Goal: Task Accomplishment & Management: Use online tool/utility

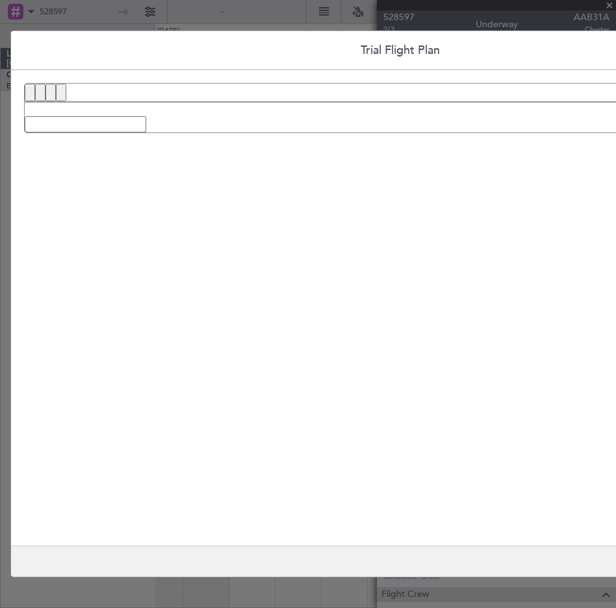
click at [608, 5] on div "Trial Flight Plan Save" at bounding box center [308, 304] width 616 height 608
click at [233, 27] on div "Trial Flight Plan Save" at bounding box center [308, 304] width 616 height 608
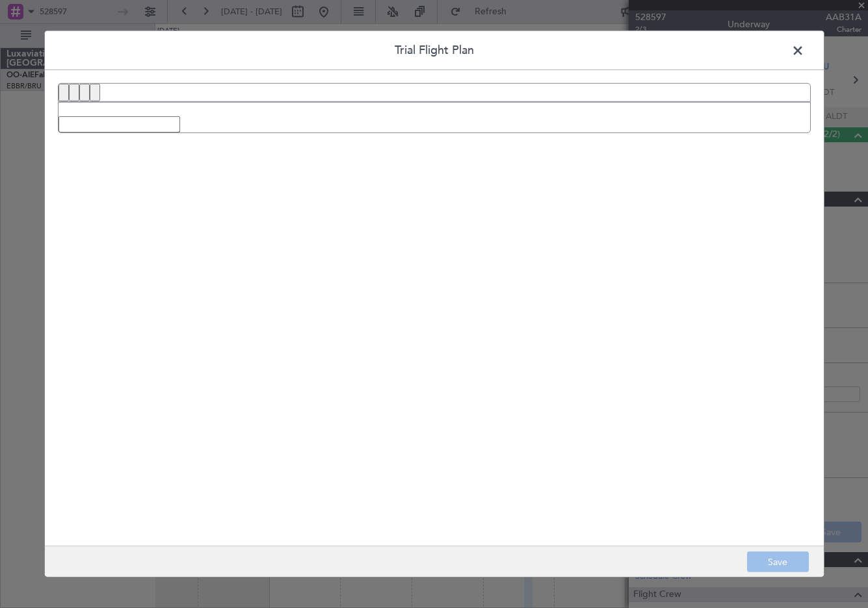
click at [616, 50] on span at bounding box center [804, 54] width 0 height 26
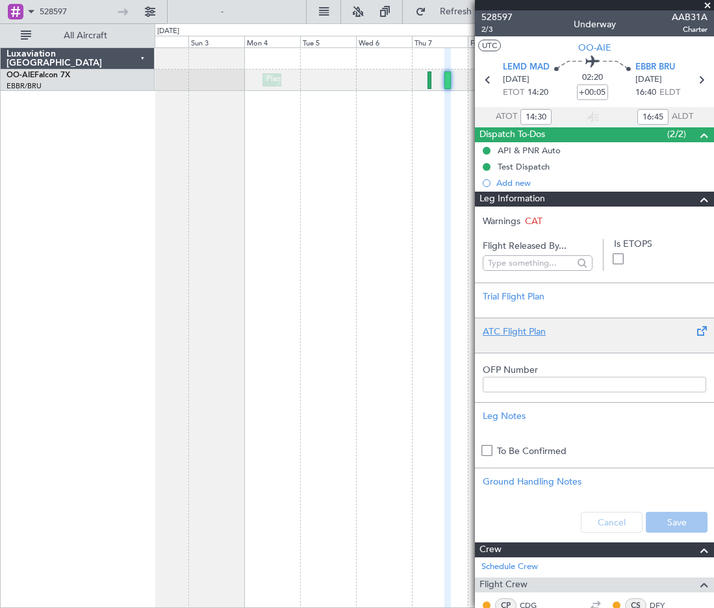
click at [517, 331] on div "ATC Flight Plan" at bounding box center [595, 332] width 224 height 14
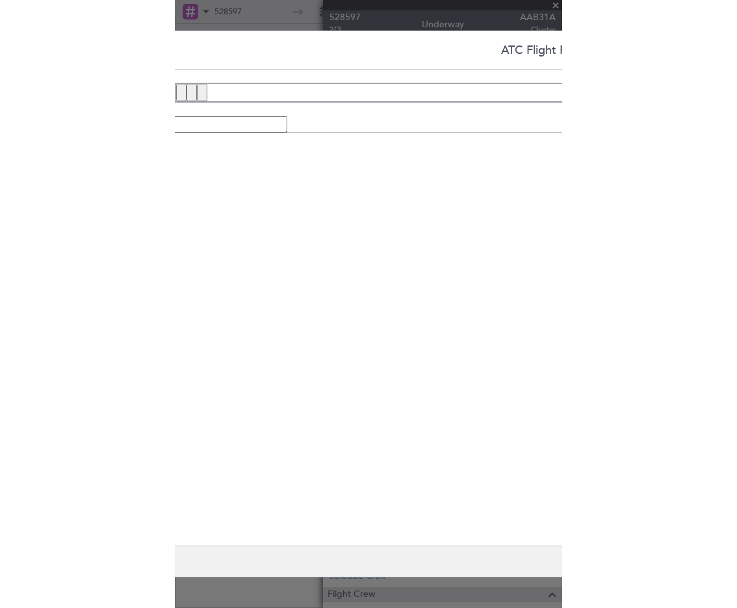
scroll to position [0, 43]
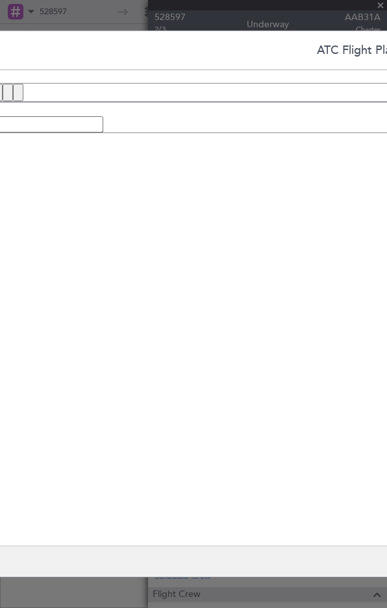
click at [301, 15] on div "ATC Flight Plan Save" at bounding box center [193, 304] width 387 height 608
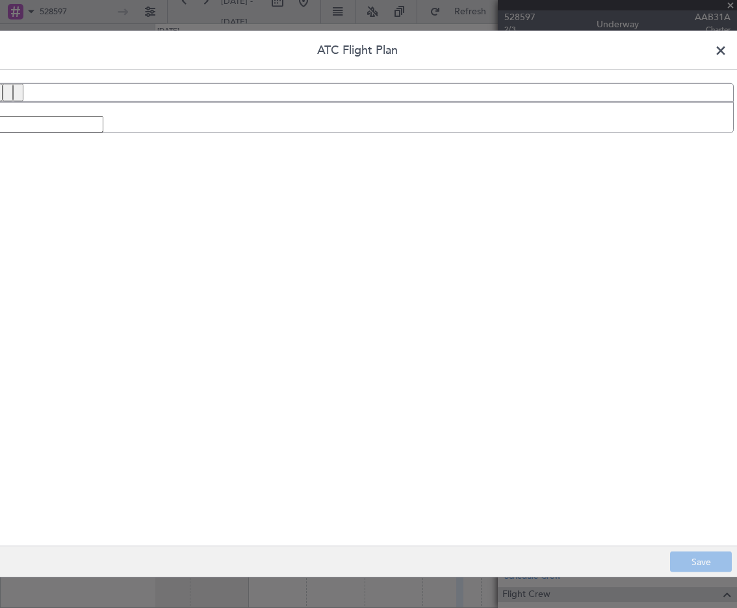
click at [616, 47] on span at bounding box center [727, 54] width 0 height 26
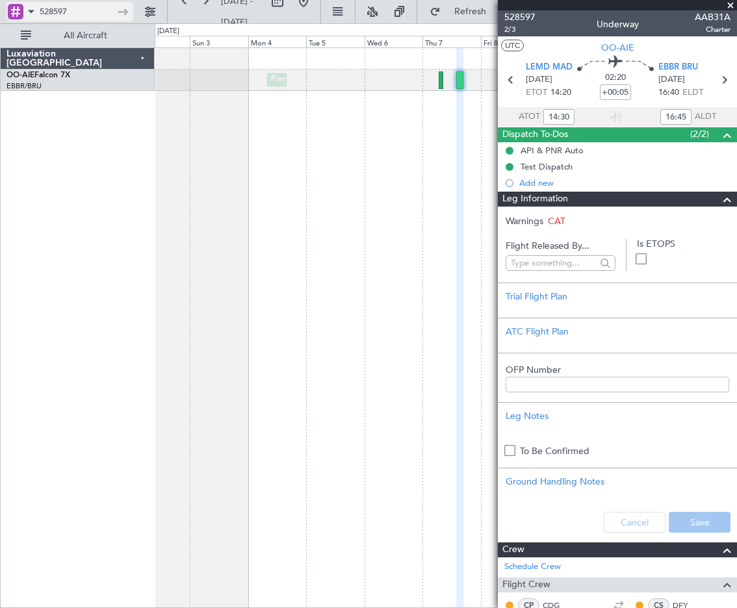
click at [44, 5] on input "528597" at bounding box center [76, 11] width 72 height 19
